Goal: Information Seeking & Learning: Learn about a topic

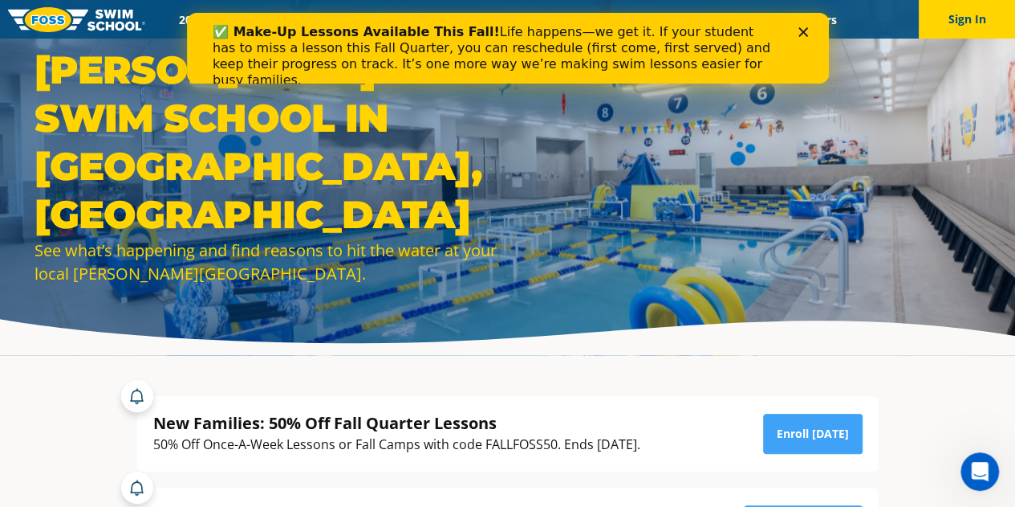
click at [809, 31] on div "Close" at bounding box center [806, 32] width 16 height 10
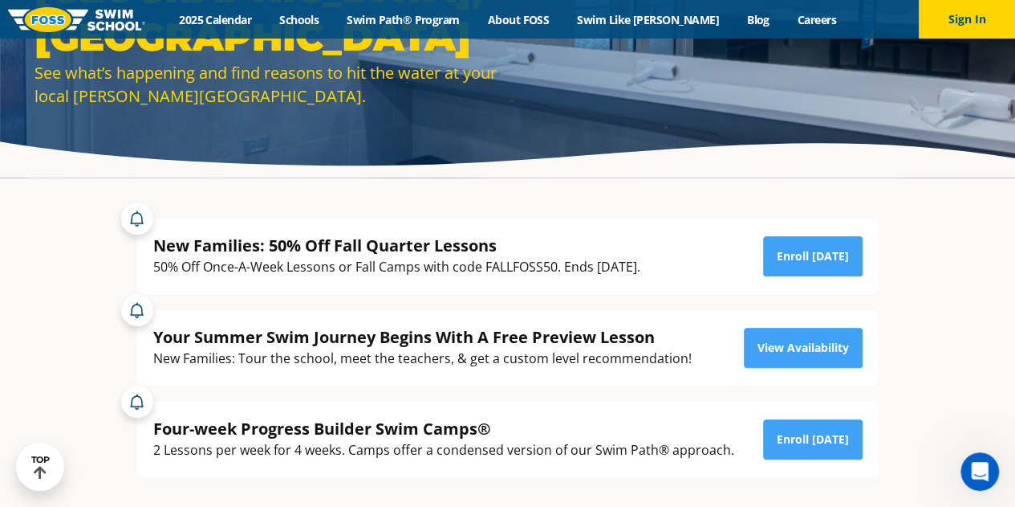
scroll to position [185, 0]
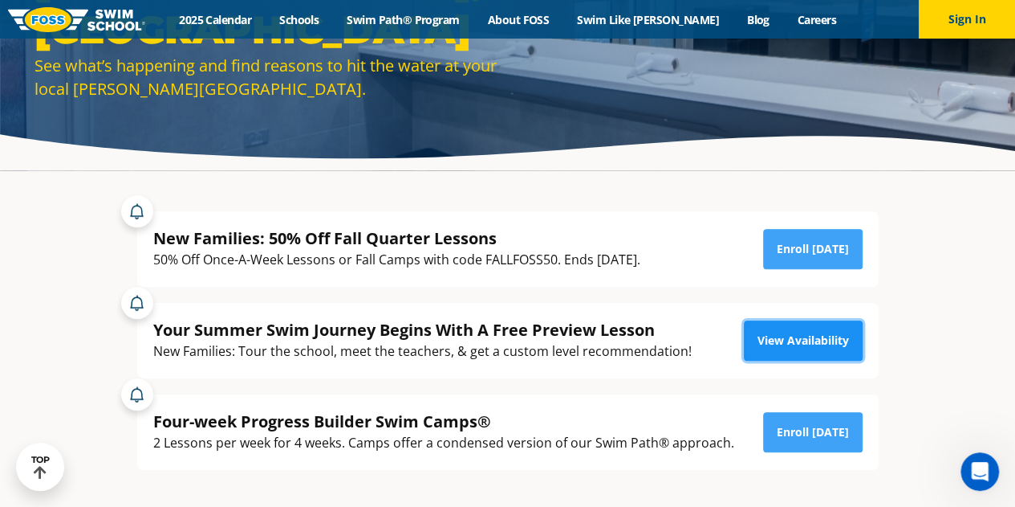
click at [800, 336] on link "View Availability" at bounding box center [803, 340] width 119 height 40
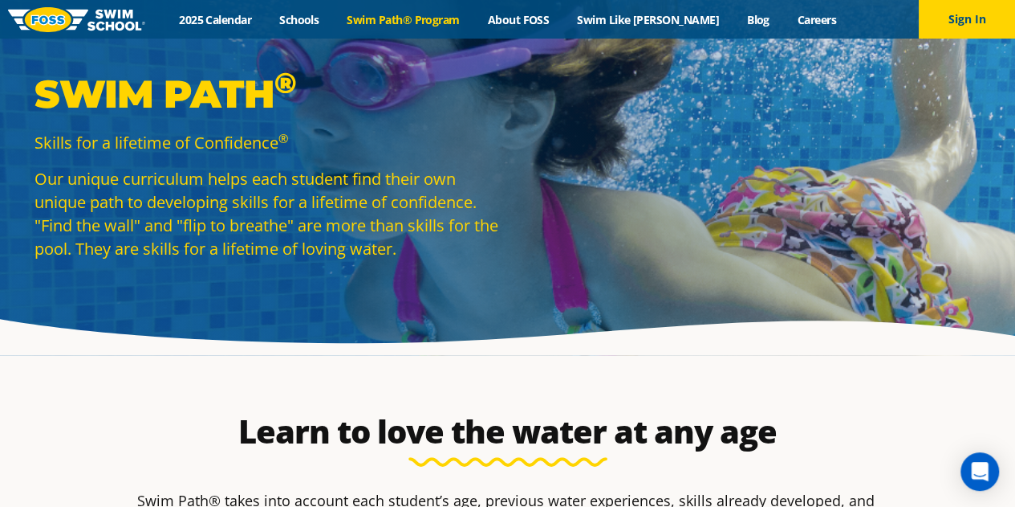
click at [457, 18] on link "Swim Path® Program" at bounding box center [403, 19] width 140 height 15
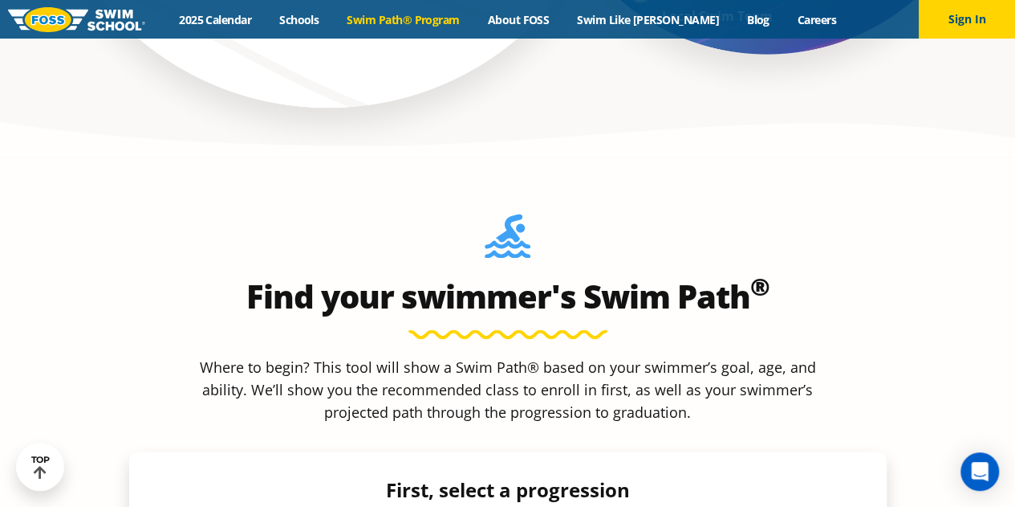
scroll to position [1393, 0]
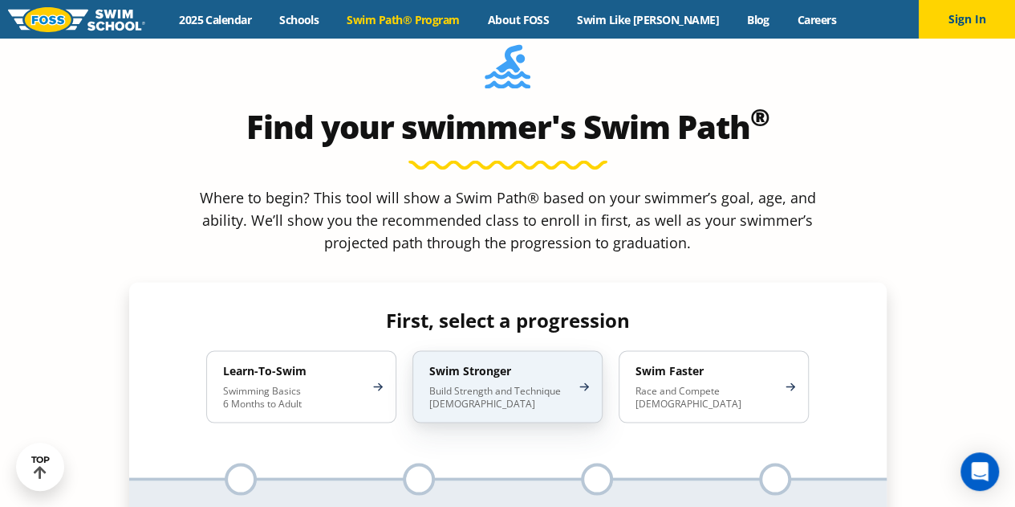
click at [551, 384] on p "Build Strength and Technique 5-13 Years Old" at bounding box center [499, 397] width 140 height 26
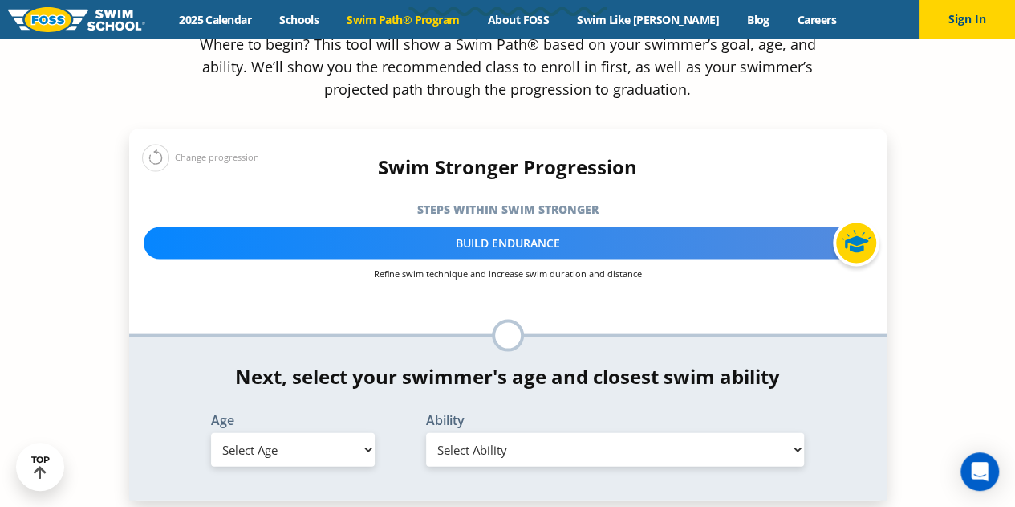
scroll to position [1563, 0]
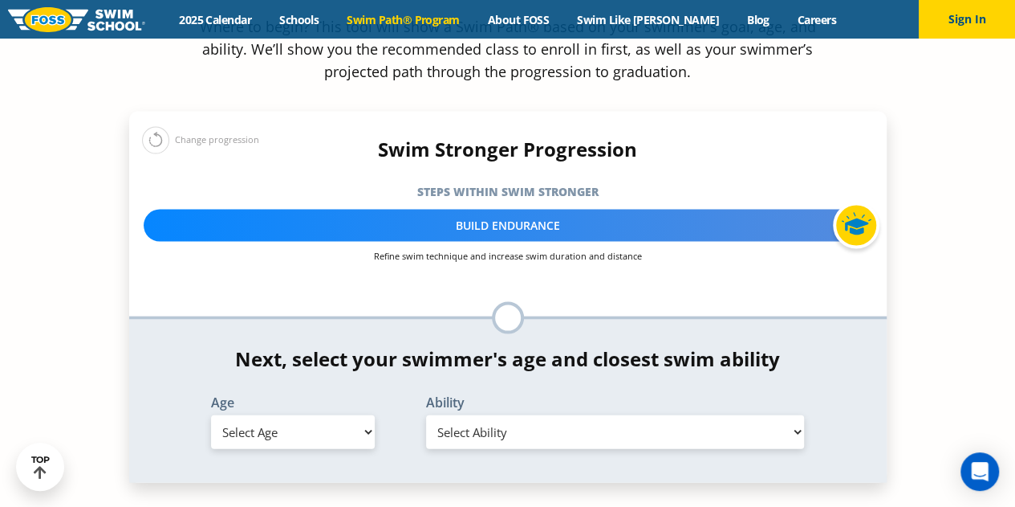
click at [776, 415] on select "Select Ability" at bounding box center [615, 432] width 379 height 34
click at [347, 415] on select "Select Age 6 months - 1 year 1 year 2 years 3 years 4 years 5 years 6 years 7 y…" at bounding box center [293, 432] width 164 height 34
select select "6-years"
click at [211, 415] on select "Select Age 6 months - 1 year 1 year 2 years 3 years 4 years 5 years 6 years 7 y…" at bounding box center [293, 432] width 164 height 34
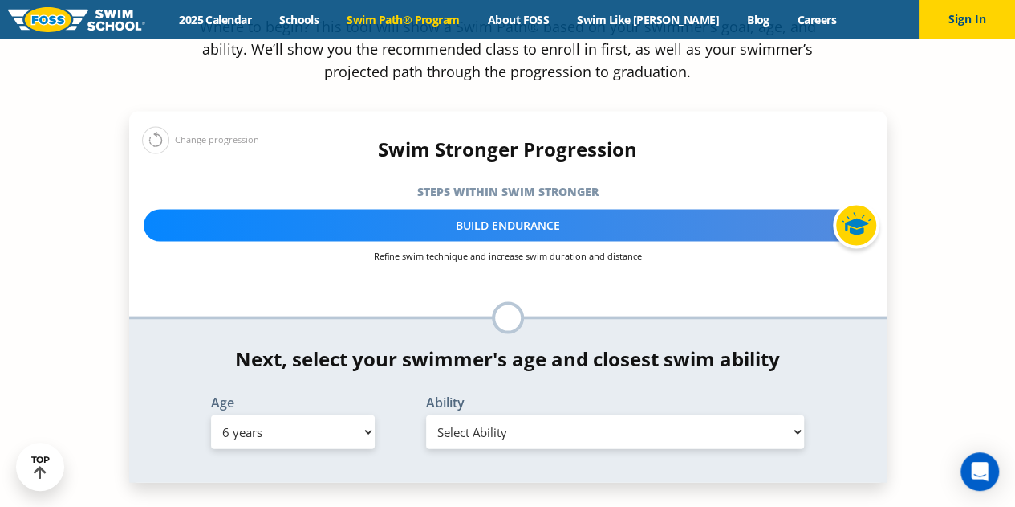
click at [544, 415] on select "Select Ability First in-water experience When in the water, reliant on a life j…" at bounding box center [615, 432] width 379 height 34
select select "6-years-in-open-water-able-to-swim-for-at-least-15-ft-back-to-safety-while-flip…"
click at [426, 415] on select "Select Ability First in-water experience When in the water, reliant on a life j…" at bounding box center [615, 432] width 379 height 34
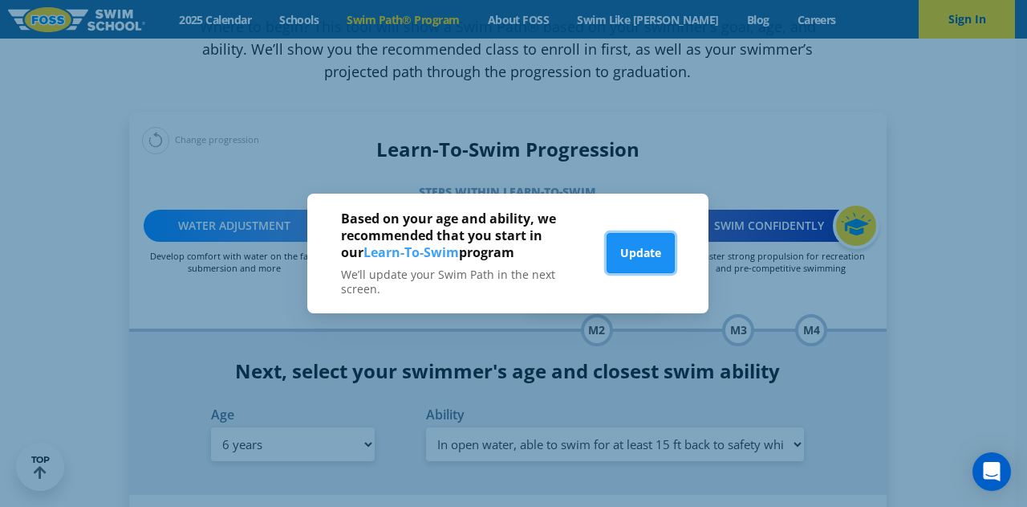
click at [621, 259] on button "Update" at bounding box center [641, 253] width 68 height 40
